Goal: Information Seeking & Learning: Understand process/instructions

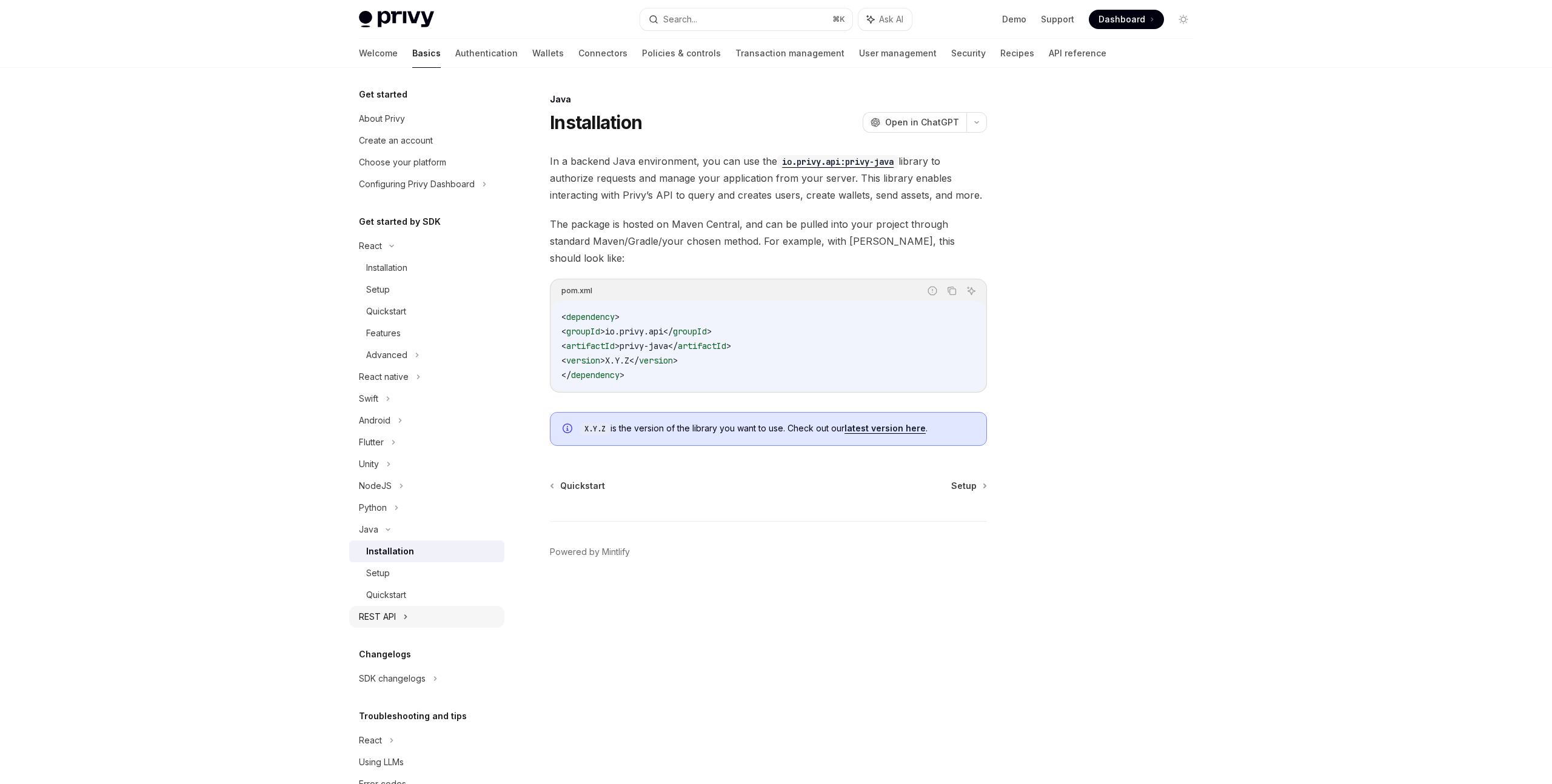
click at [372, 613] on div "REST API" at bounding box center [377, 617] width 37 height 15
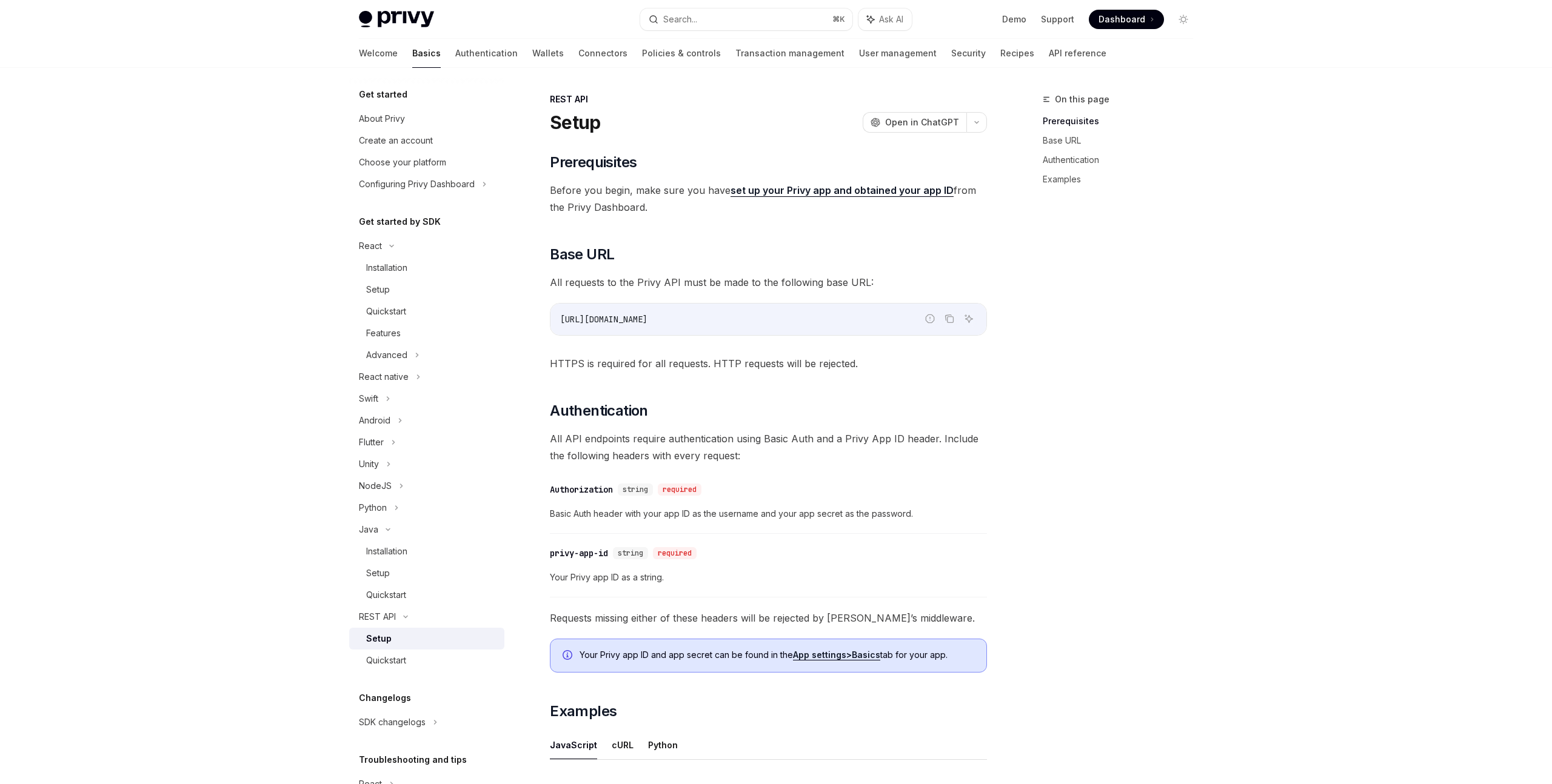
click at [381, 637] on div "Setup" at bounding box center [379, 639] width 25 height 15
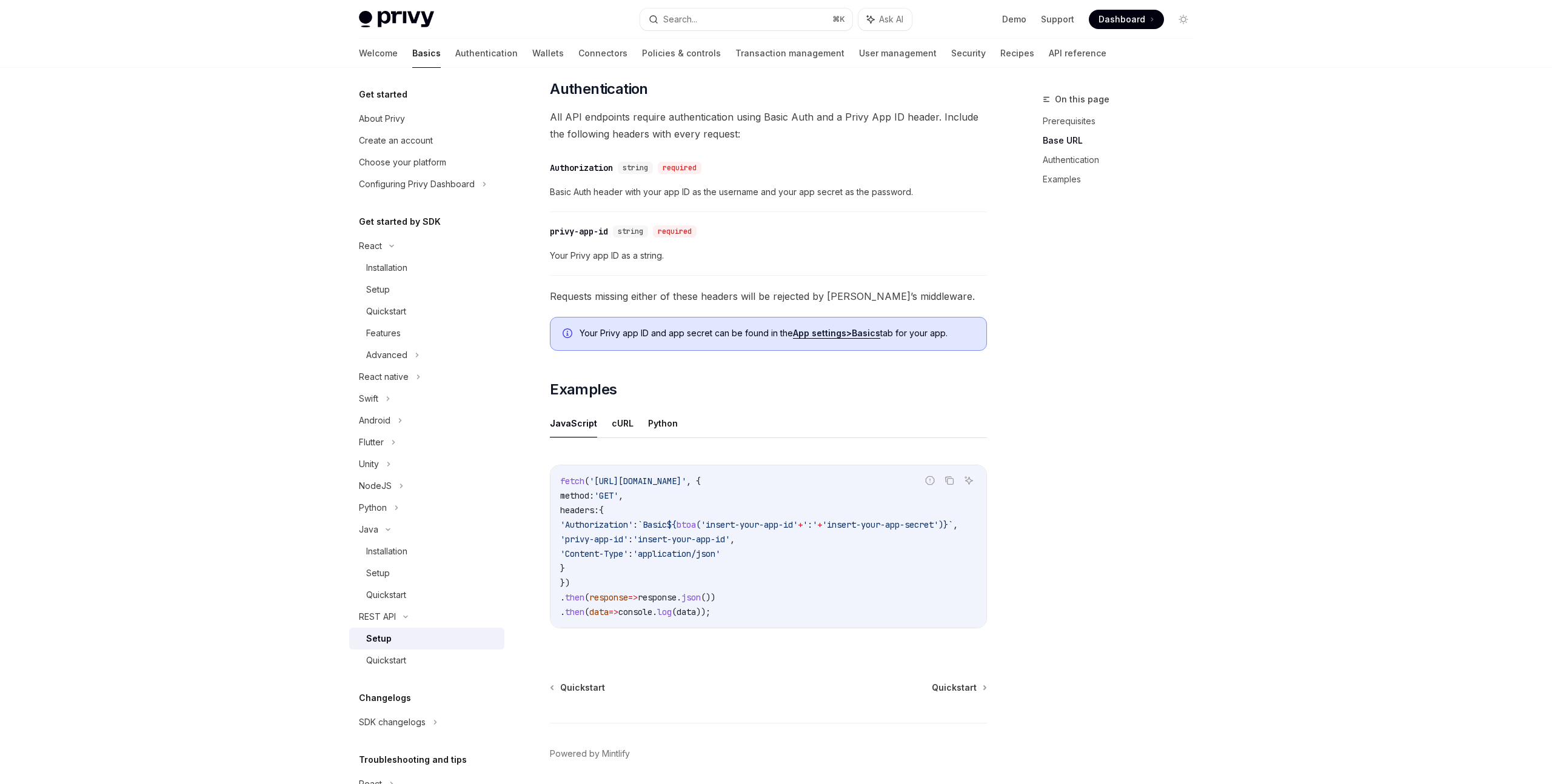
scroll to position [323, 0]
click at [619, 422] on button "cURL" at bounding box center [622, 421] width 22 height 28
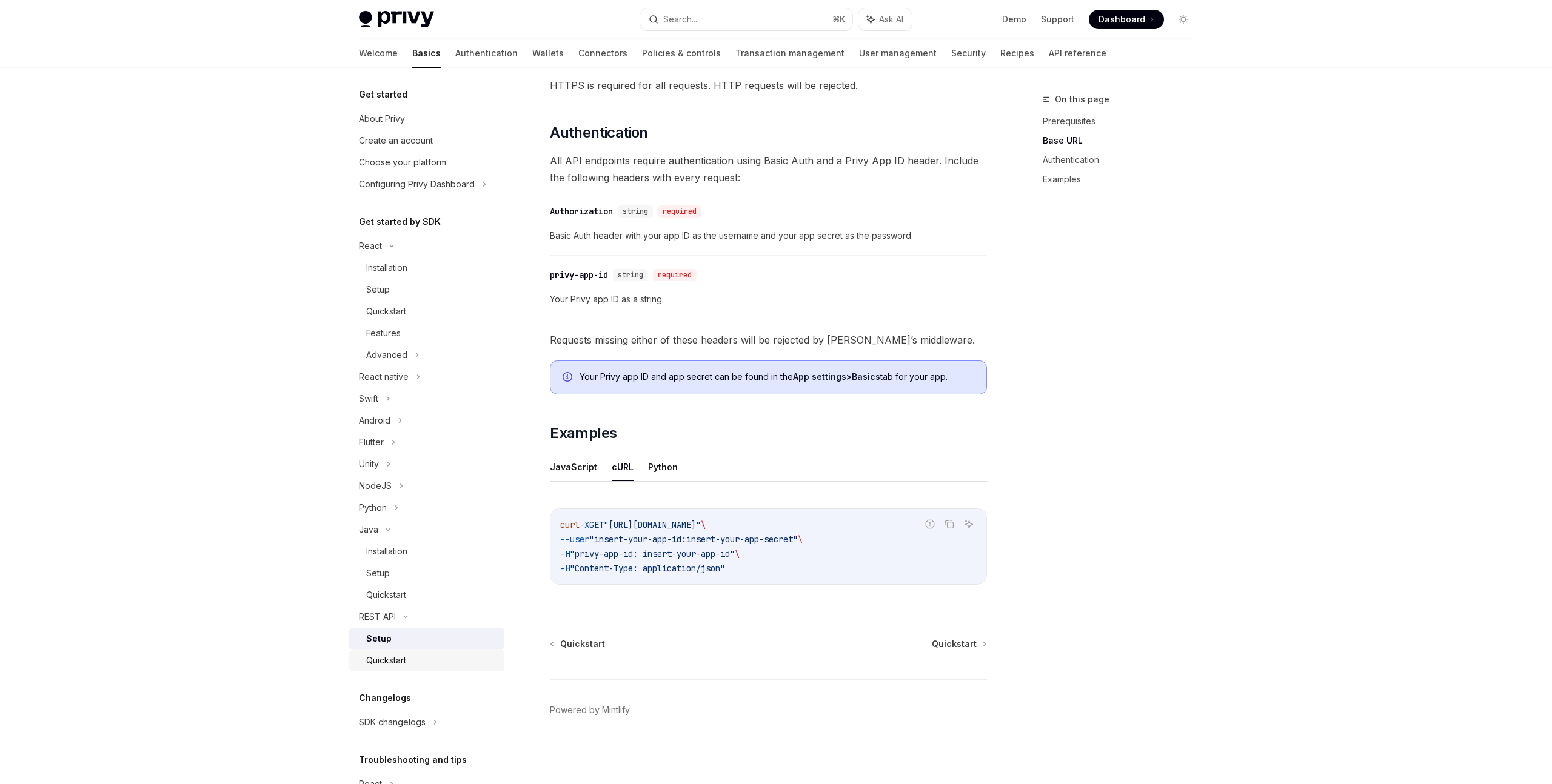
click at [382, 656] on div "Quickstart" at bounding box center [386, 660] width 40 height 15
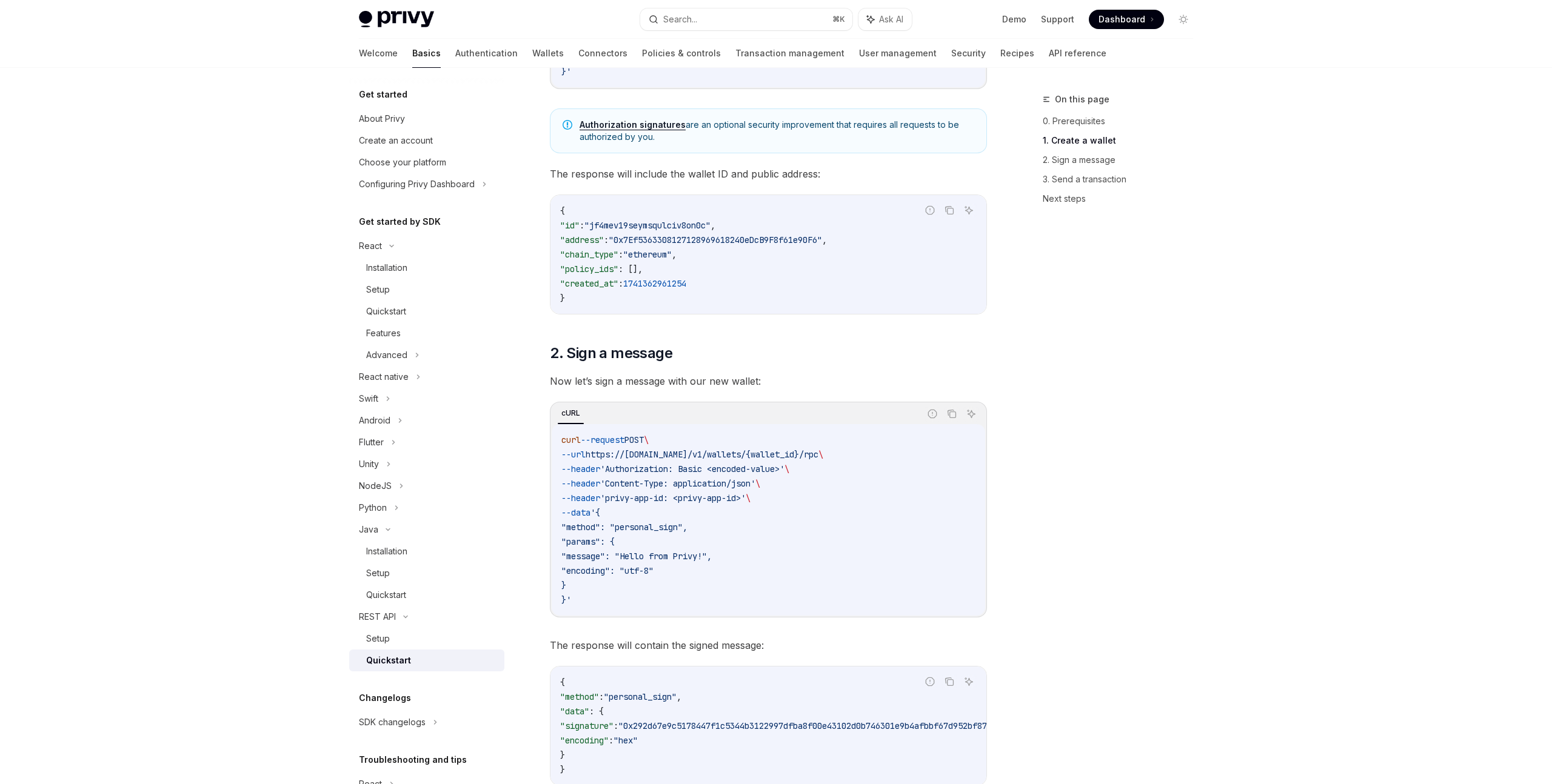
scroll to position [394, 0]
click at [392, 637] on div "Setup" at bounding box center [432, 639] width 131 height 15
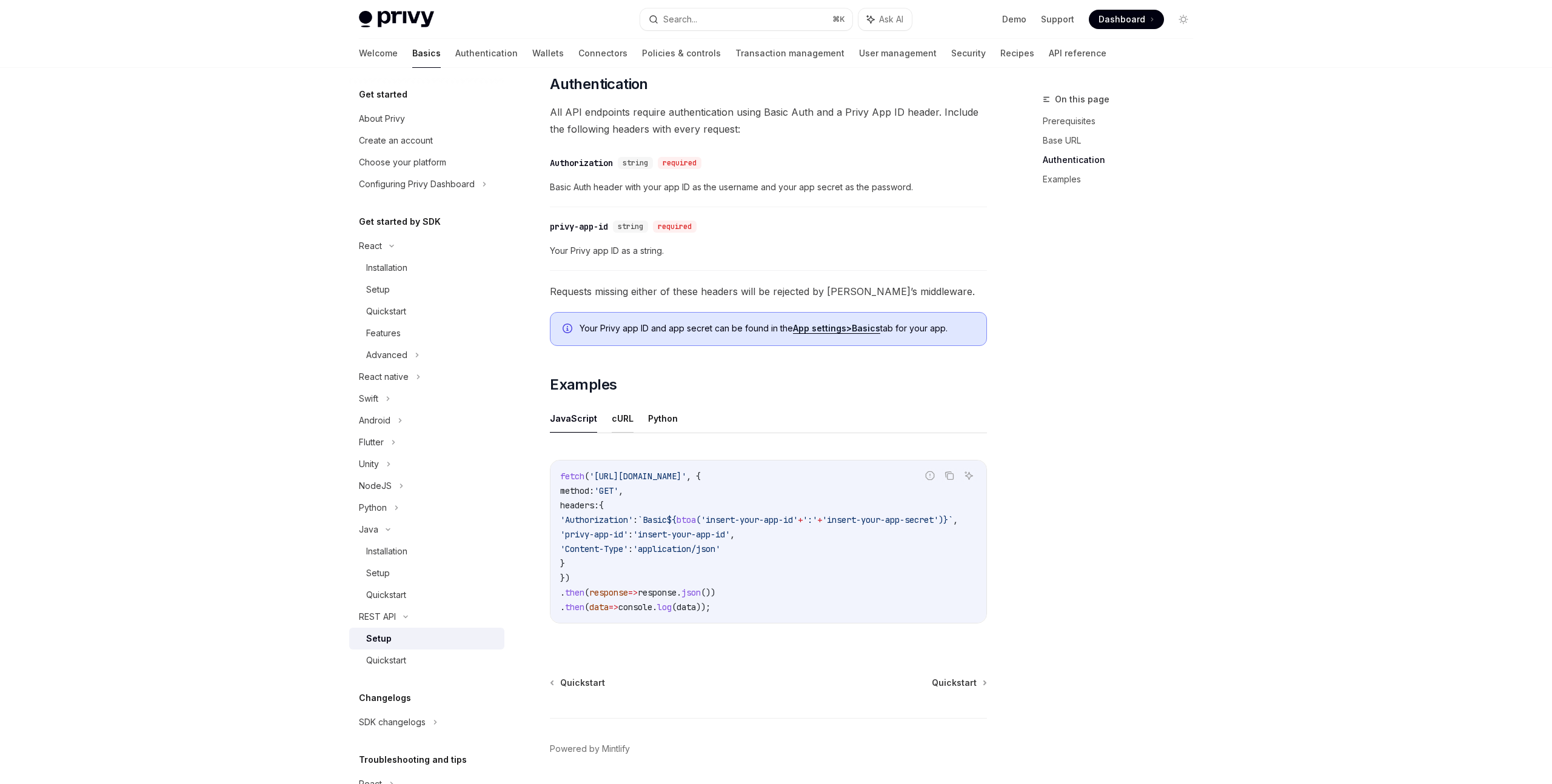
click at [614, 419] on button "cURL" at bounding box center [622, 418] width 22 height 28
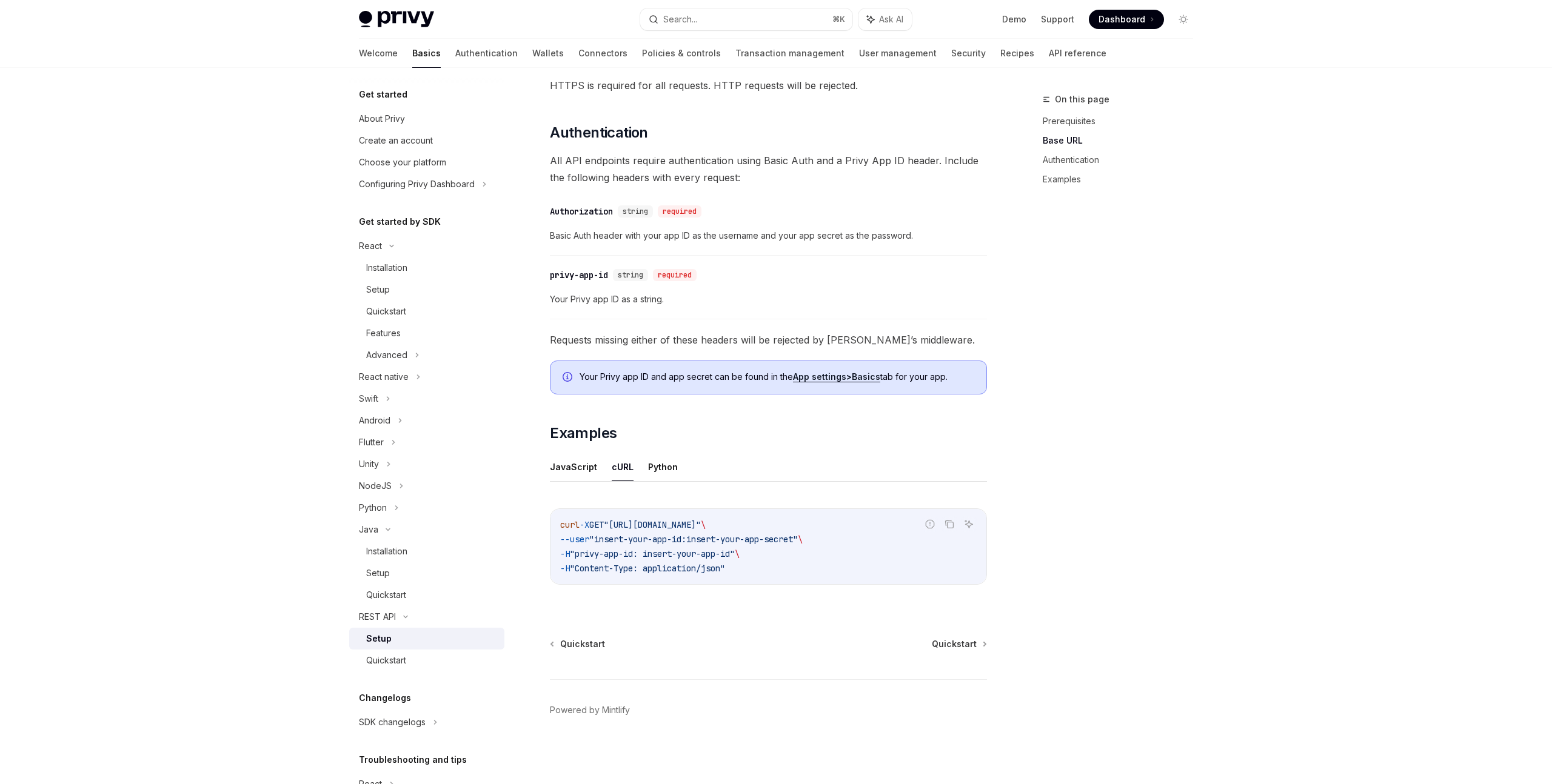
scroll to position [278, 0]
click at [667, 463] on button "Python" at bounding box center [662, 466] width 30 height 28
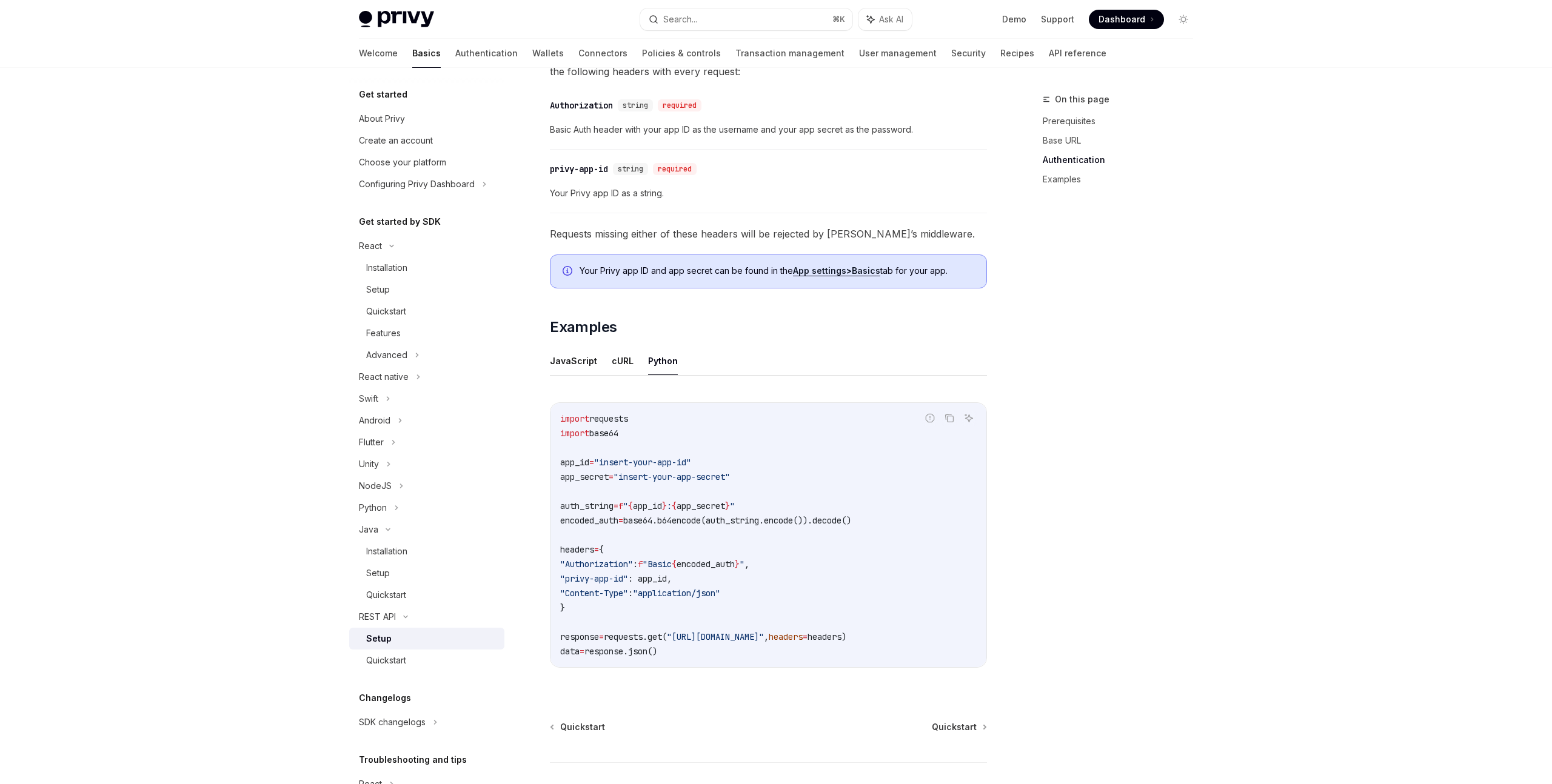
scroll to position [387, 0]
click at [552, 360] on button "JavaScript" at bounding box center [573, 357] width 47 height 28
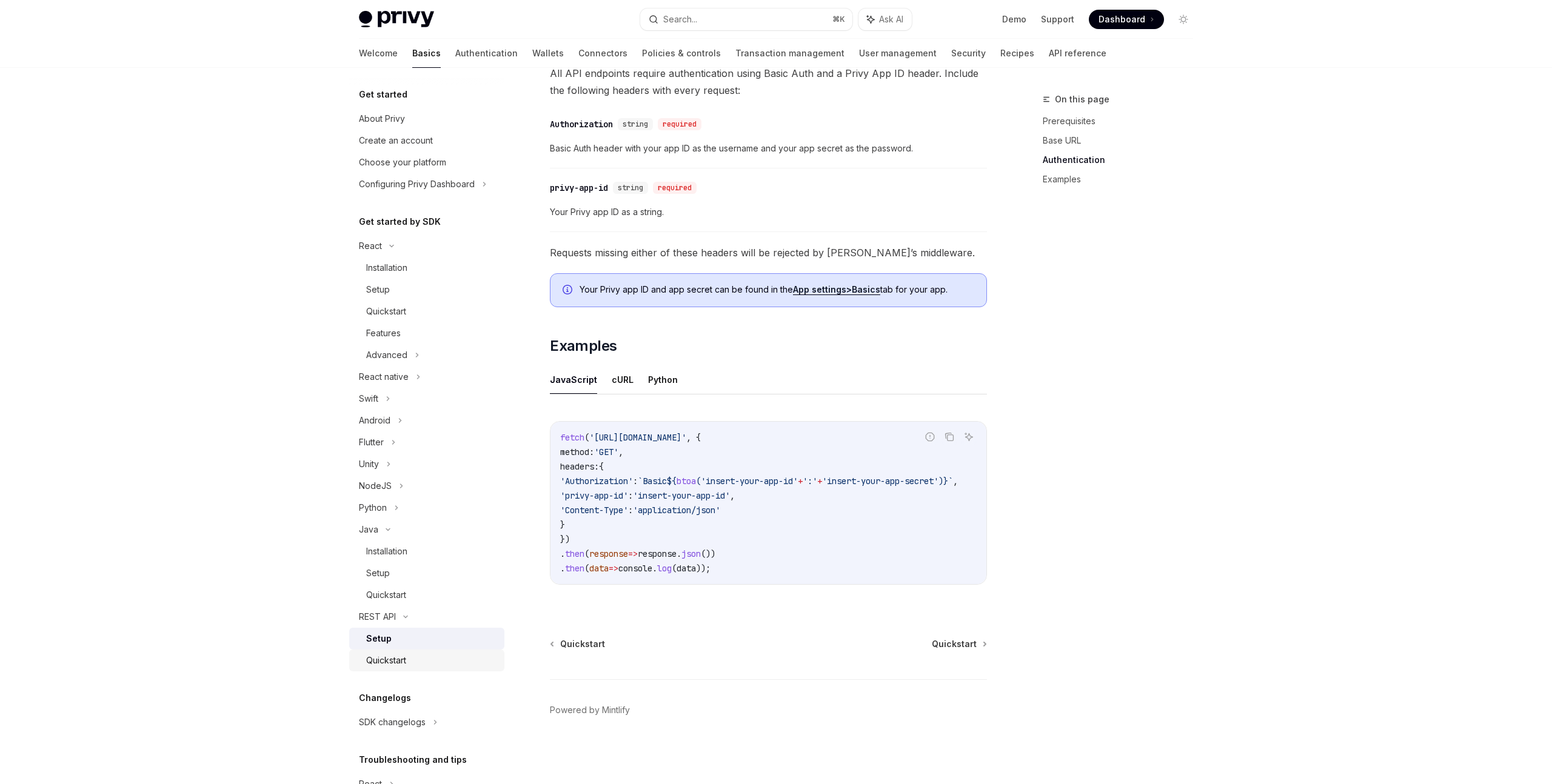
click at [370, 653] on div "Quickstart" at bounding box center [386, 660] width 40 height 15
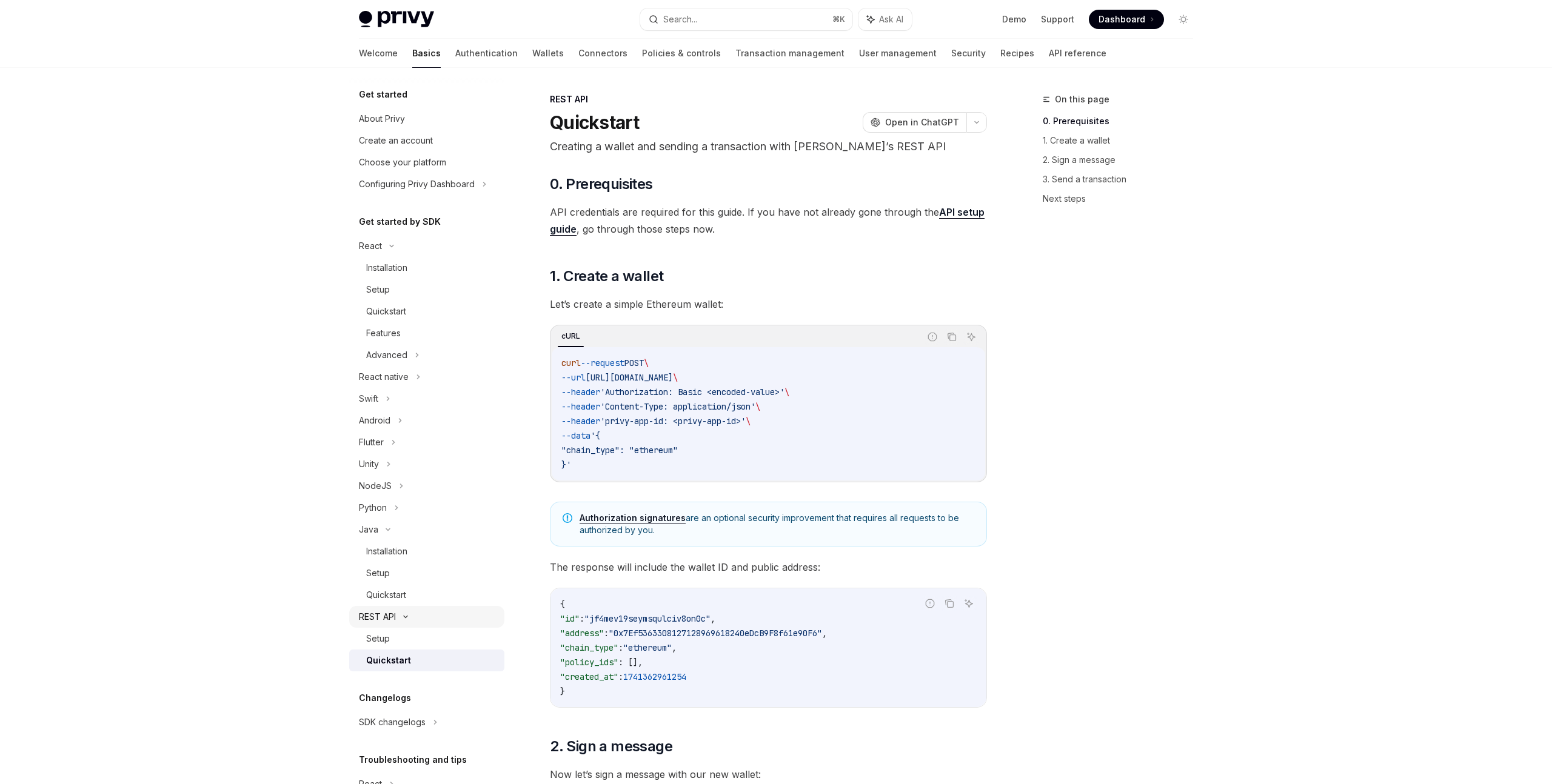
click at [374, 620] on div "REST API" at bounding box center [377, 617] width 37 height 15
click at [382, 621] on div "REST API" at bounding box center [377, 617] width 37 height 15
click at [387, 663] on div "Quickstart" at bounding box center [389, 660] width 45 height 15
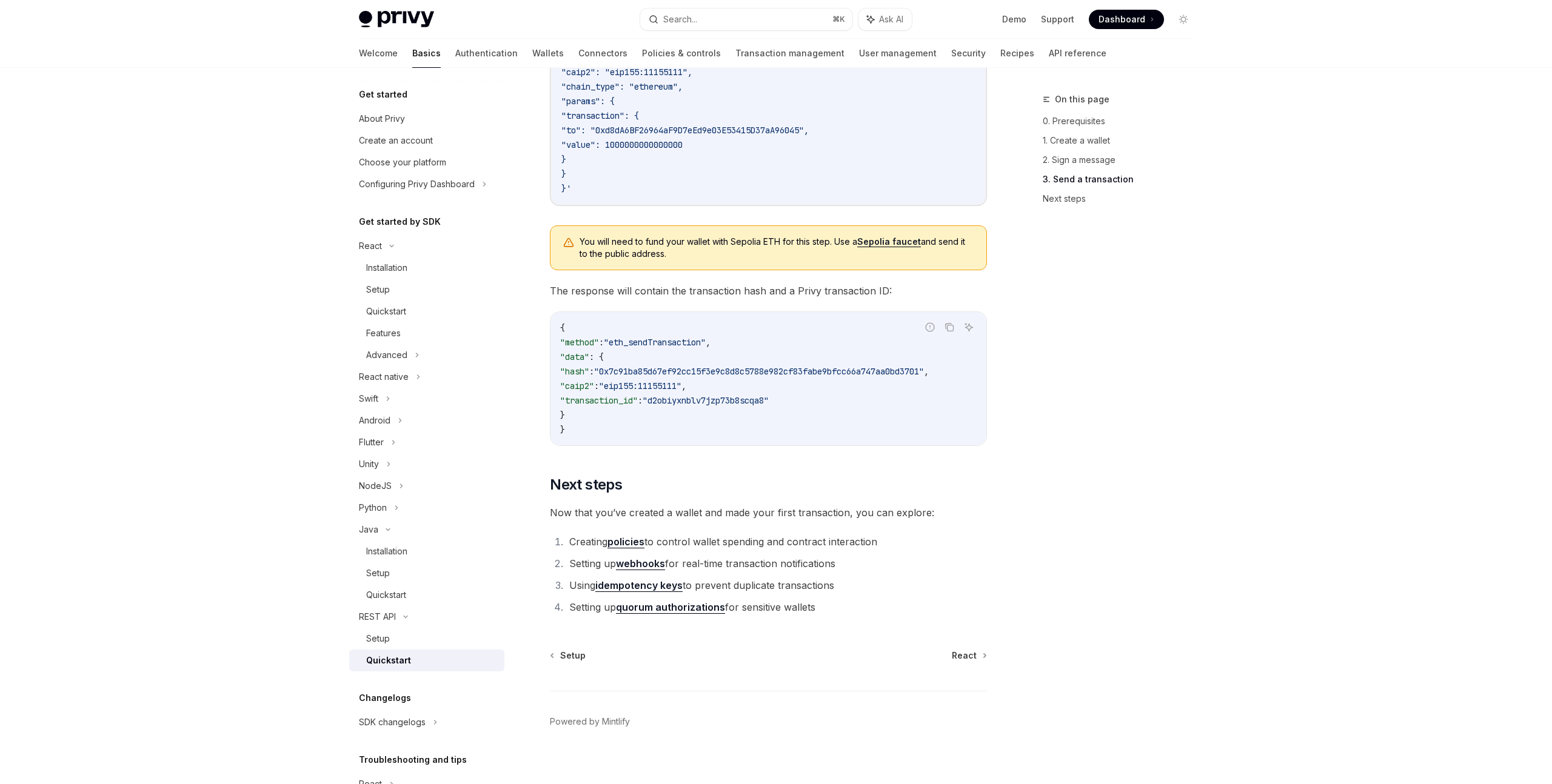
scroll to position [1326, 0]
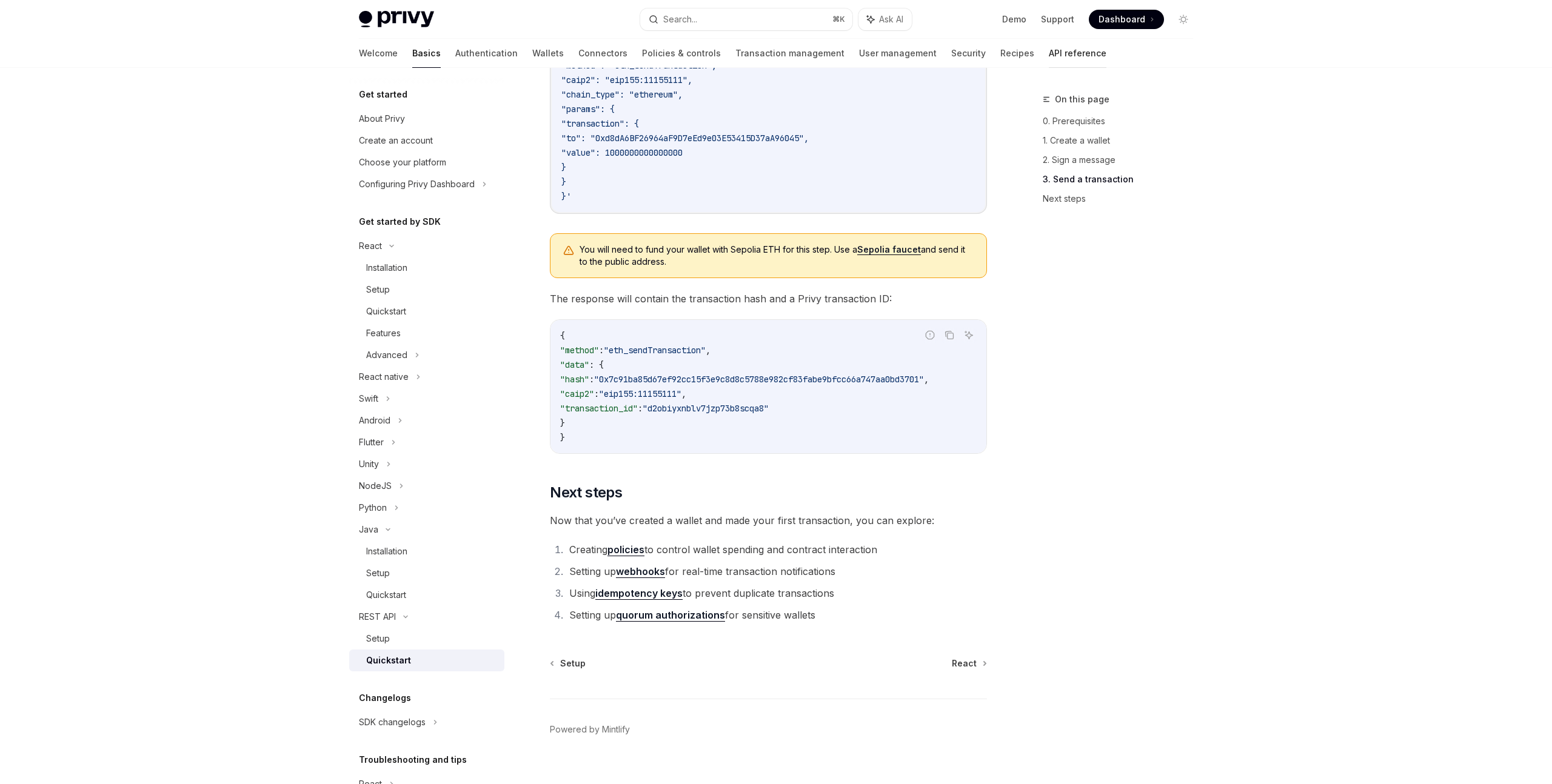
click at [1049, 55] on link "API reference" at bounding box center [1077, 53] width 57 height 29
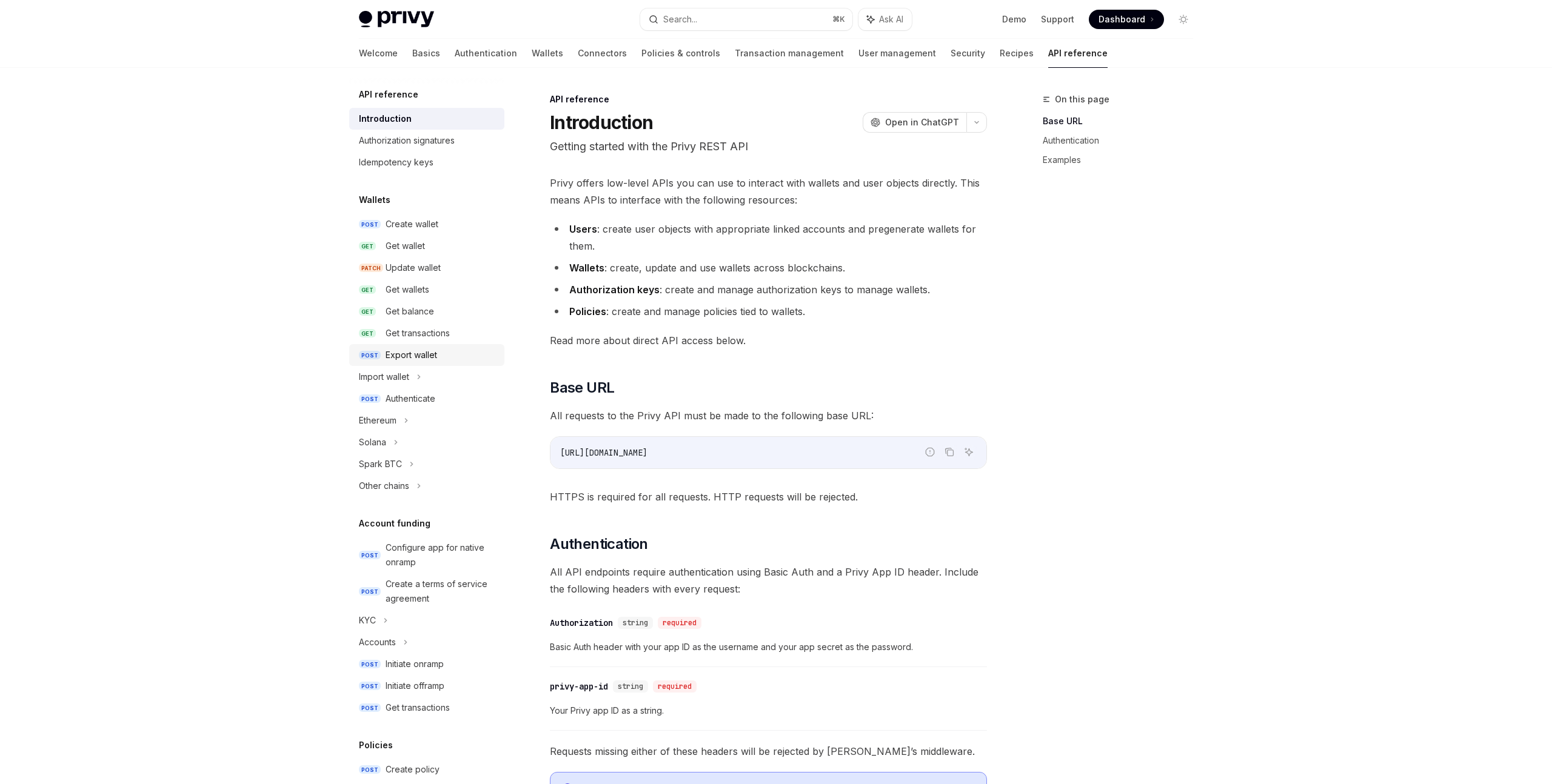
click at [411, 359] on div "Export wallet" at bounding box center [411, 355] width 52 height 15
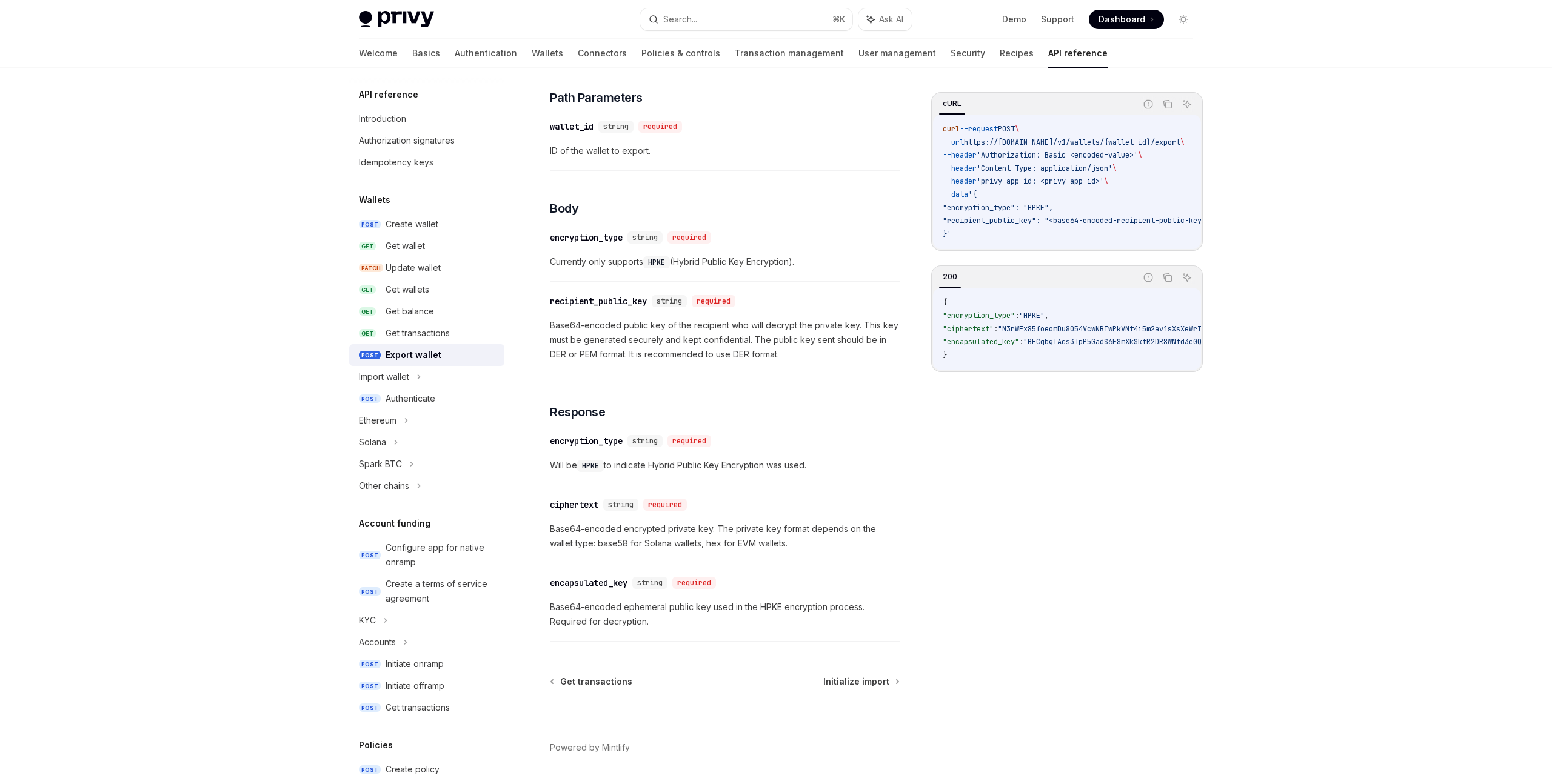
scroll to position [512, 0]
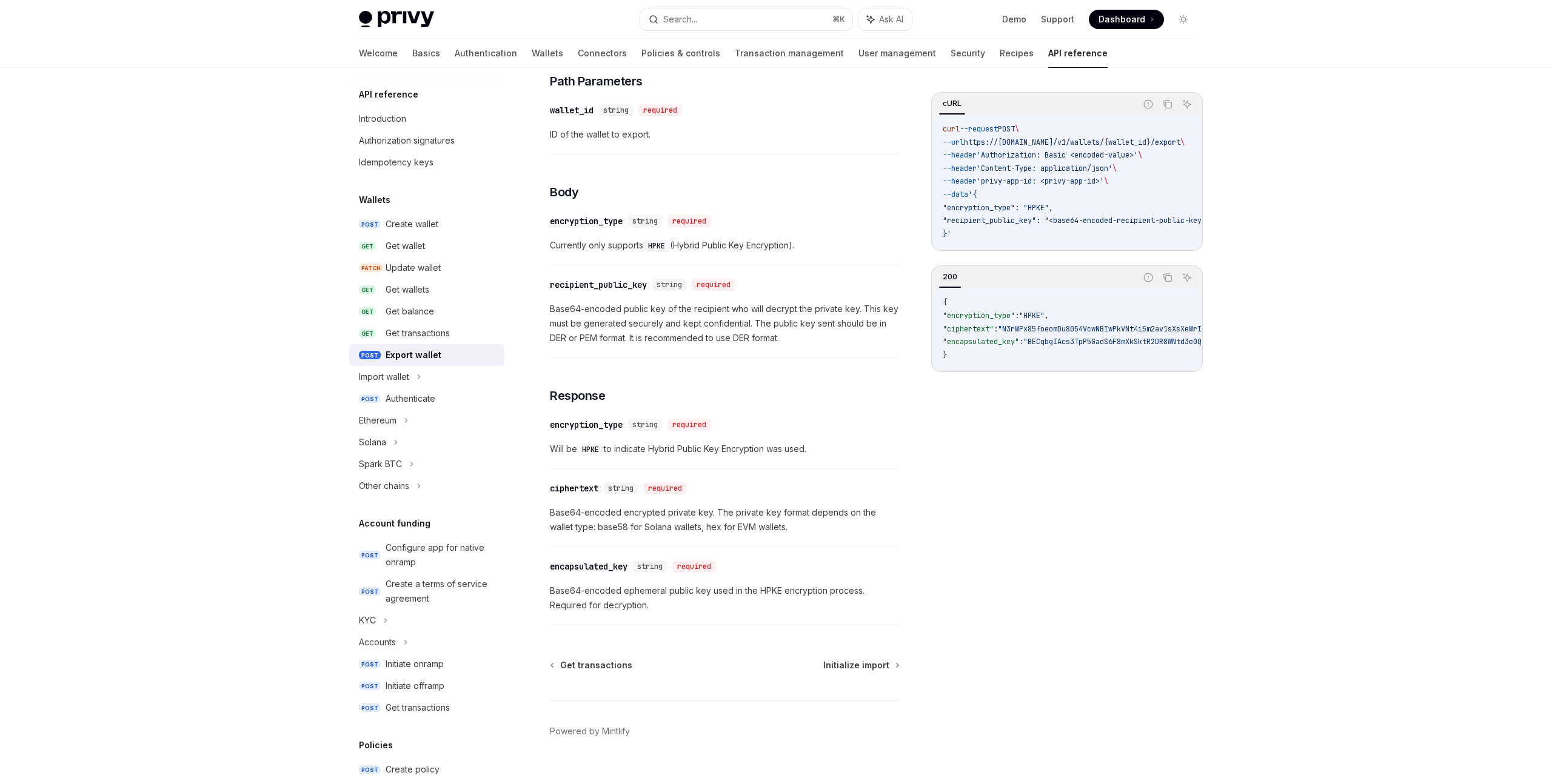
click at [473, 52] on div "Welcome Basics Authentication Wallets Connectors Policies & controls Transactio…" at bounding box center [733, 53] width 749 height 29
click at [531, 53] on link "Wallets" at bounding box center [547, 53] width 31 height 29
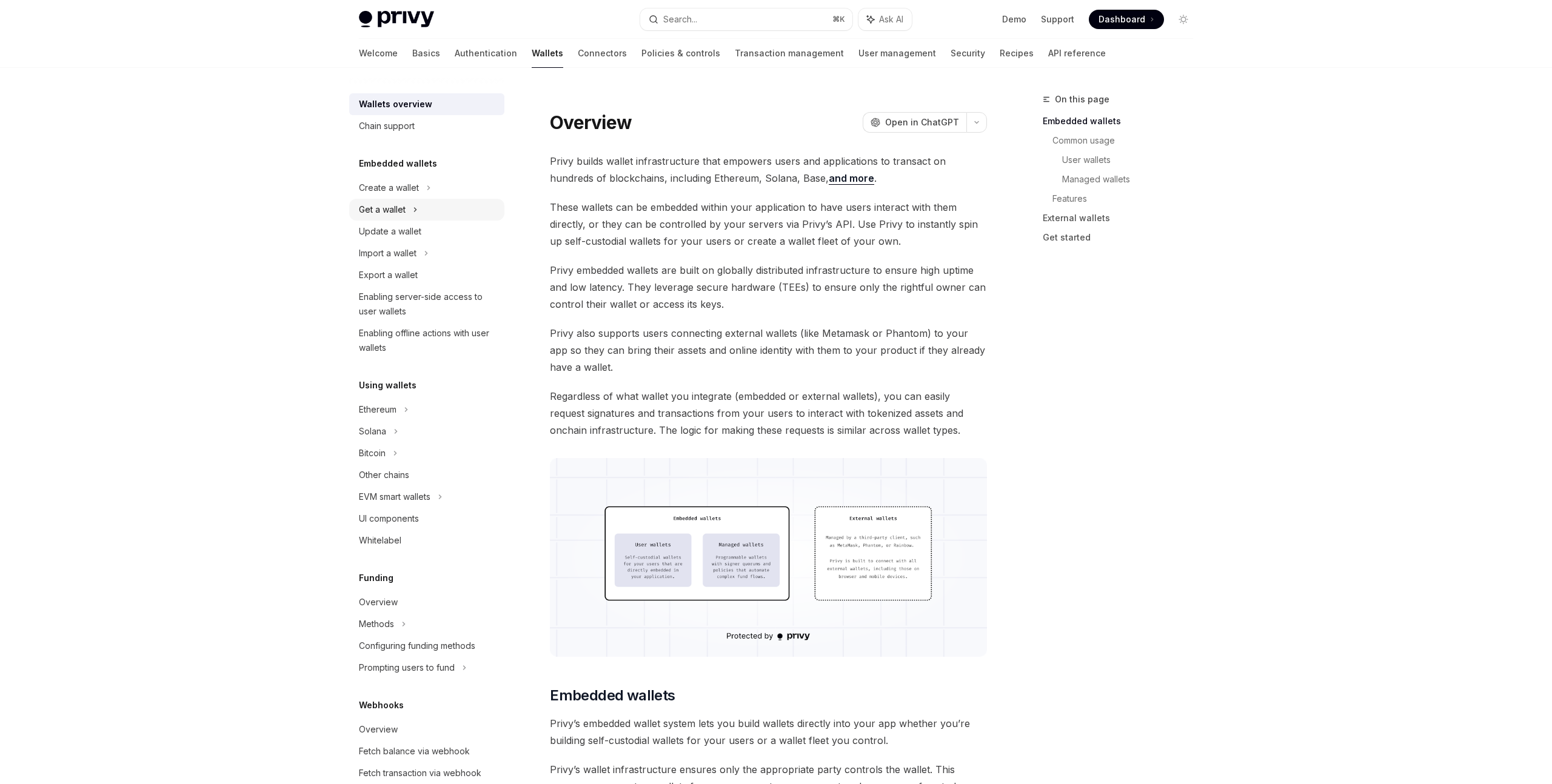
click at [406, 209] on div "Get a wallet" at bounding box center [426, 209] width 155 height 22
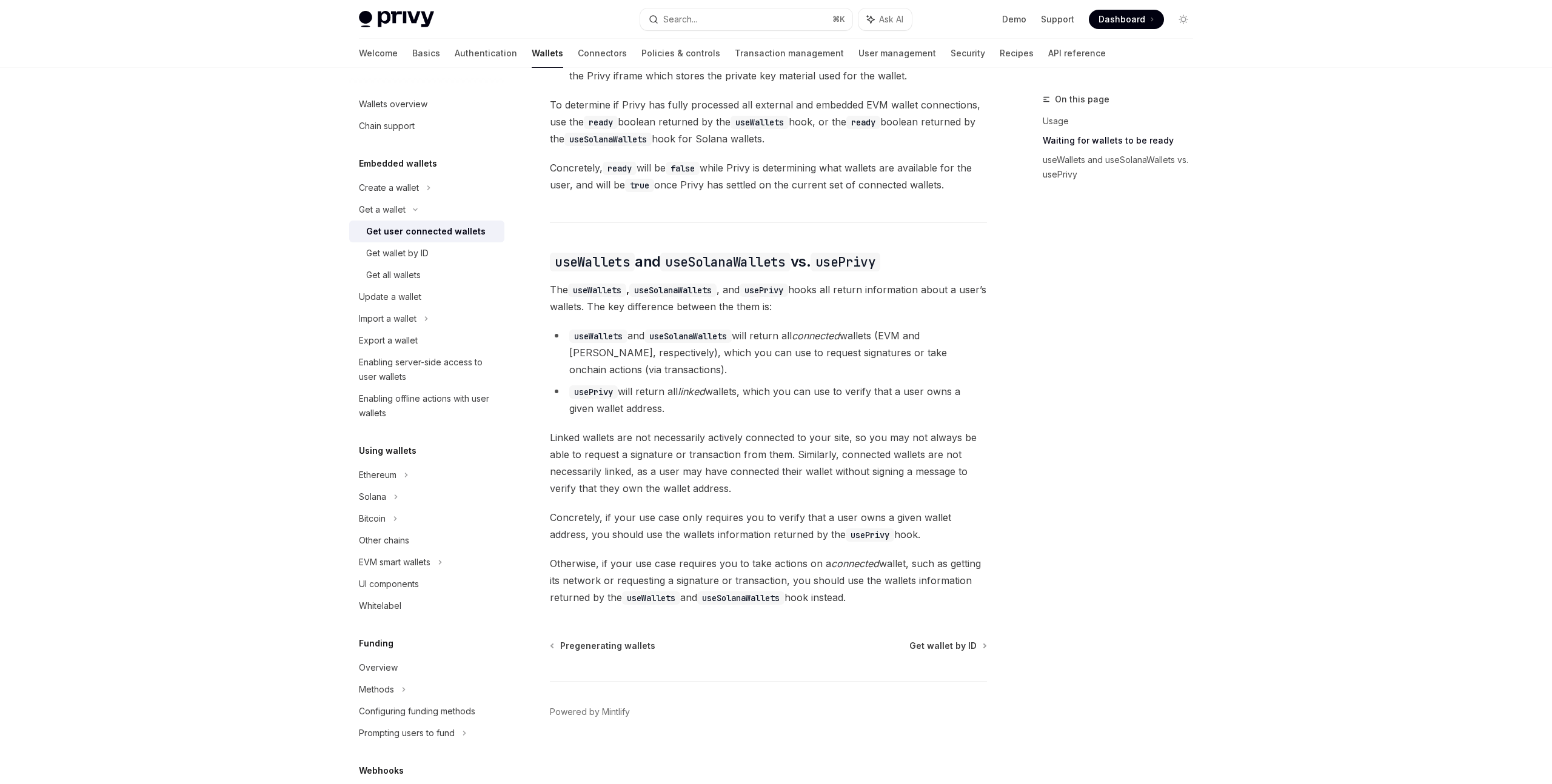
scroll to position [854, 0]
click at [1048, 52] on link "API reference" at bounding box center [1077, 53] width 57 height 29
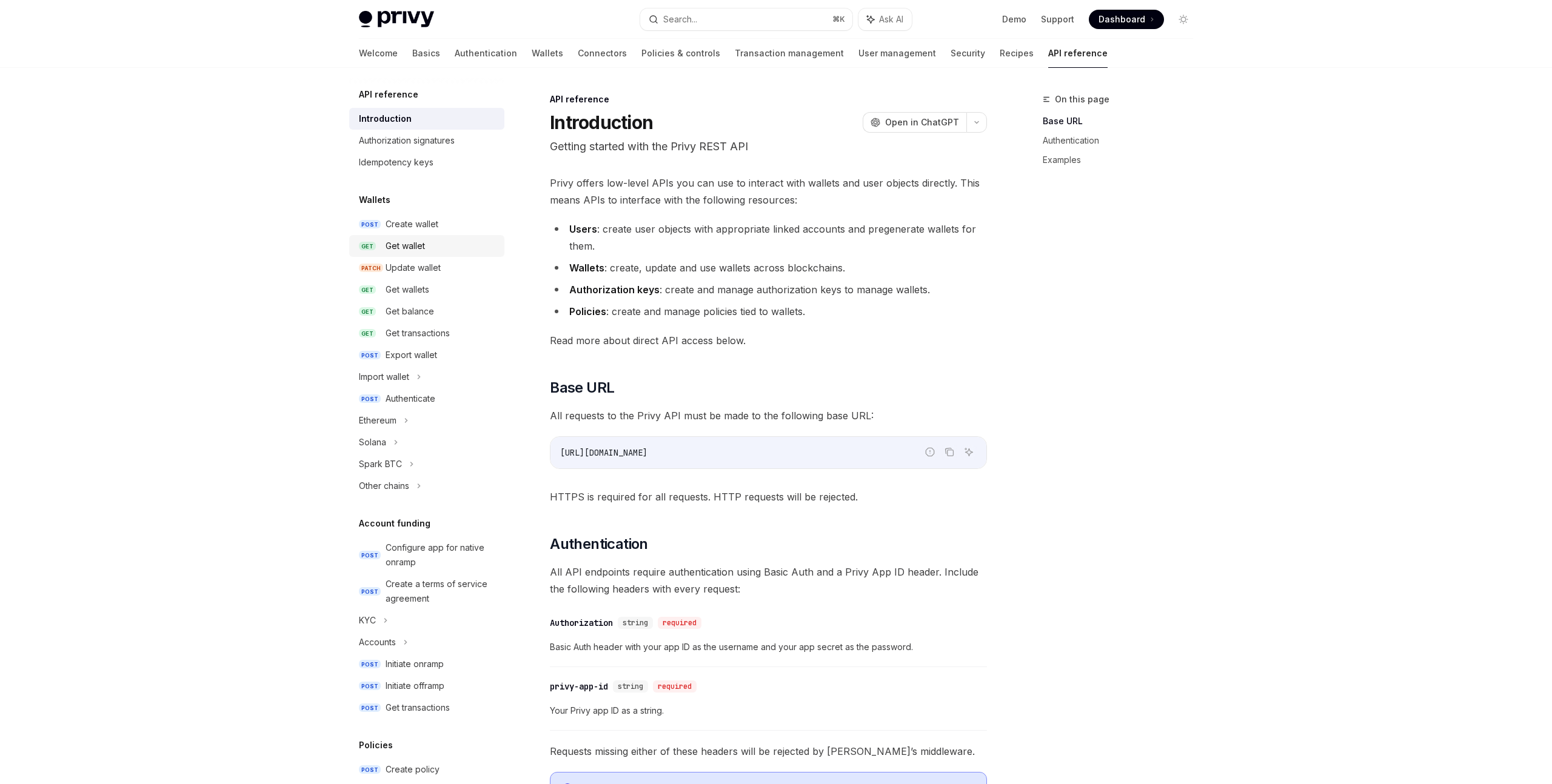
click at [401, 239] on div "Get wallet" at bounding box center [405, 246] width 39 height 15
type textarea "*"
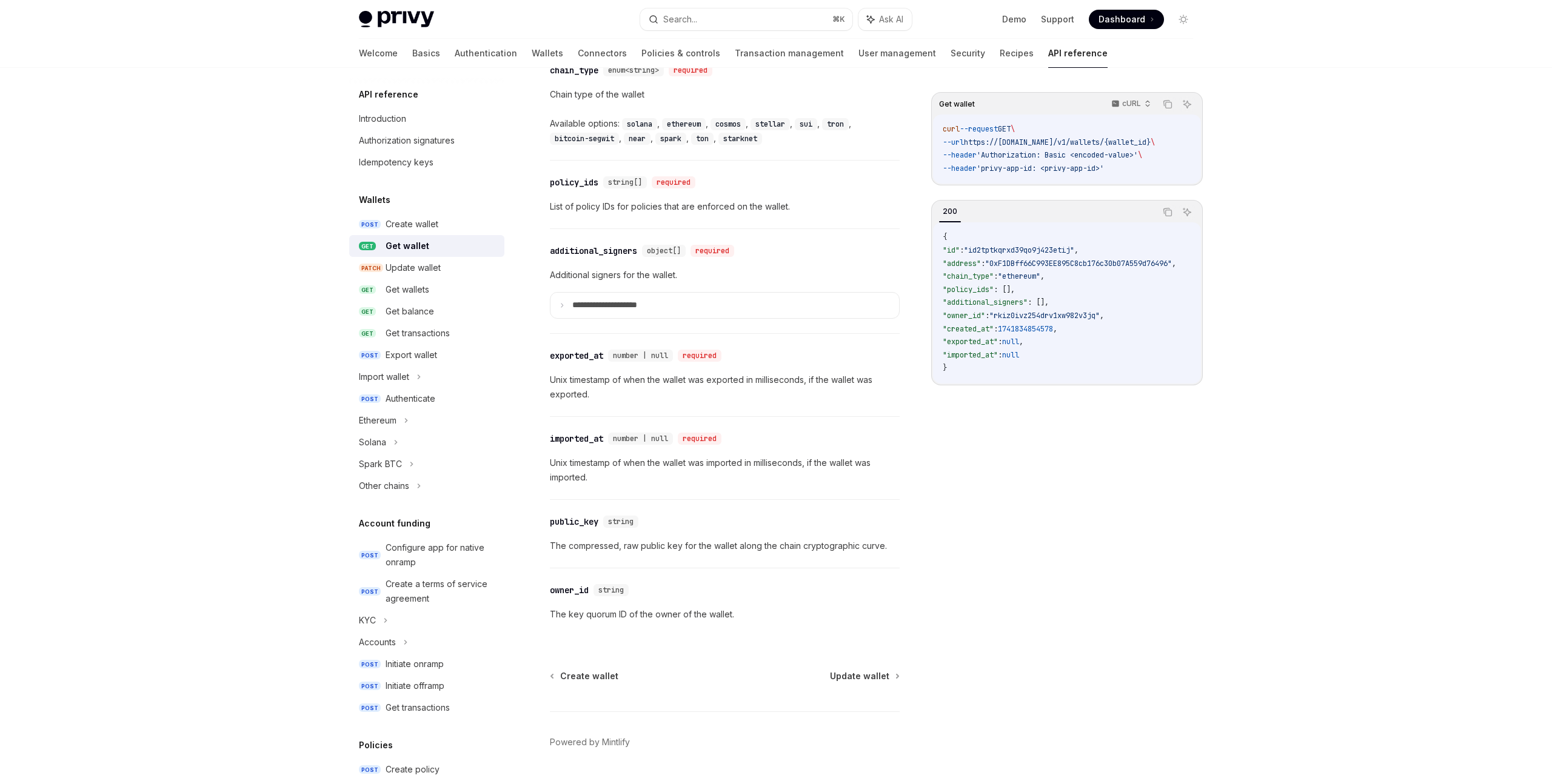
scroll to position [851, 0]
